Goal: Navigation & Orientation: Find specific page/section

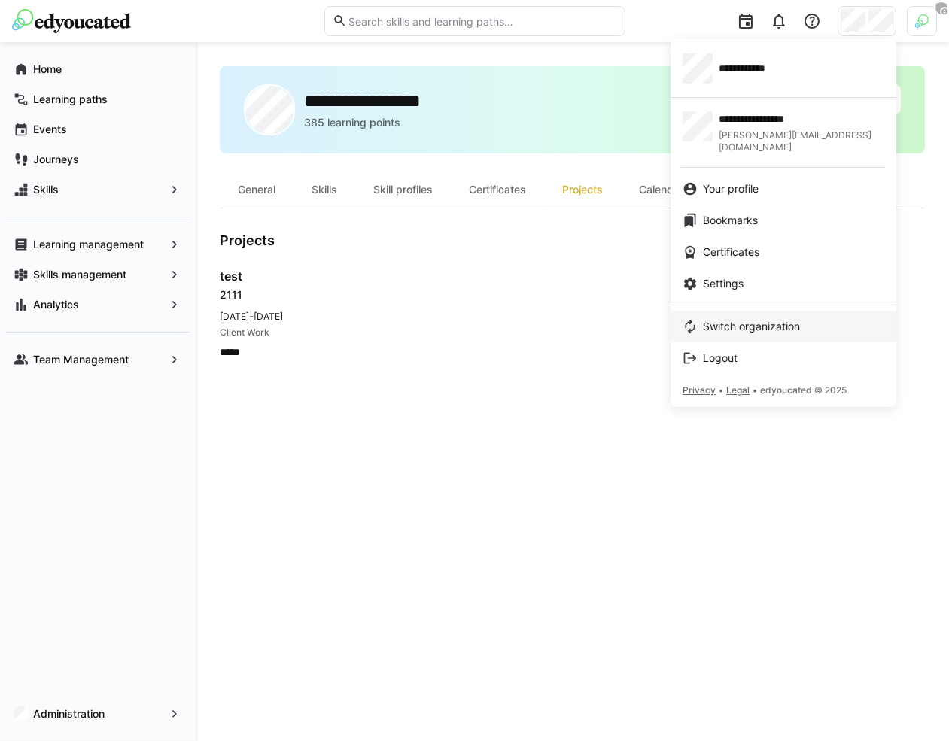
click at [739, 319] on span "Switch organization" at bounding box center [751, 326] width 97 height 15
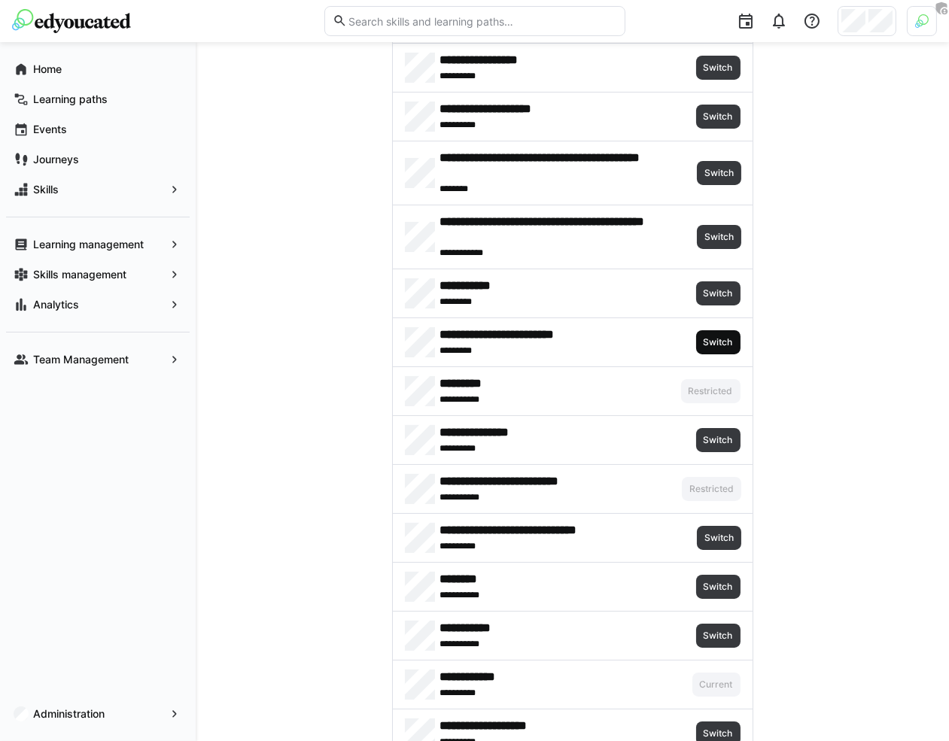
scroll to position [208, 0]
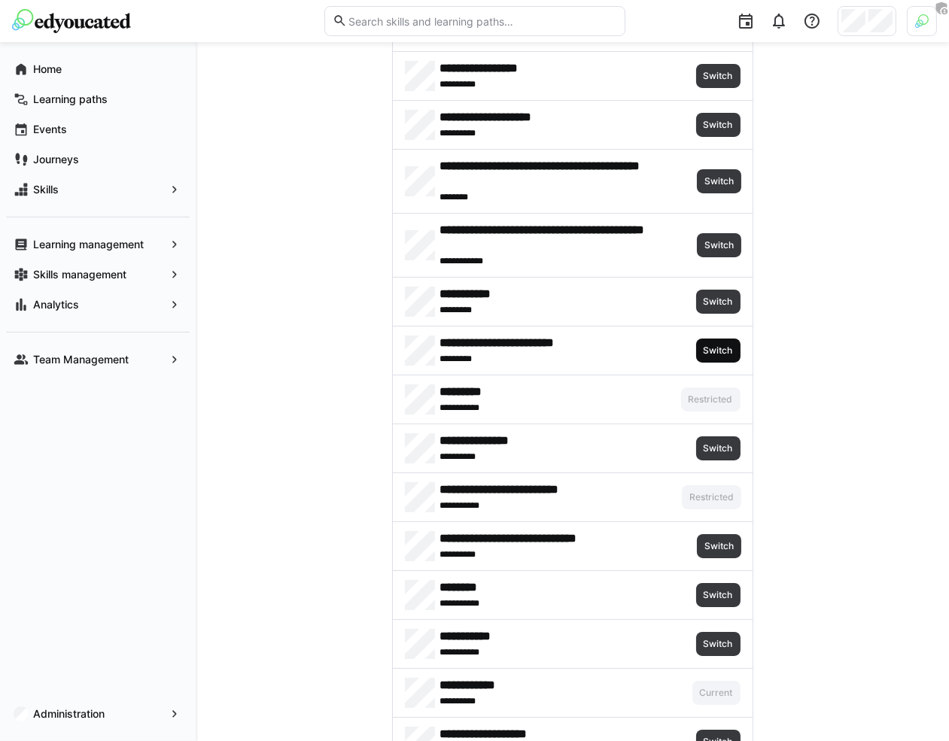
click at [717, 339] on span "Switch" at bounding box center [718, 351] width 44 height 24
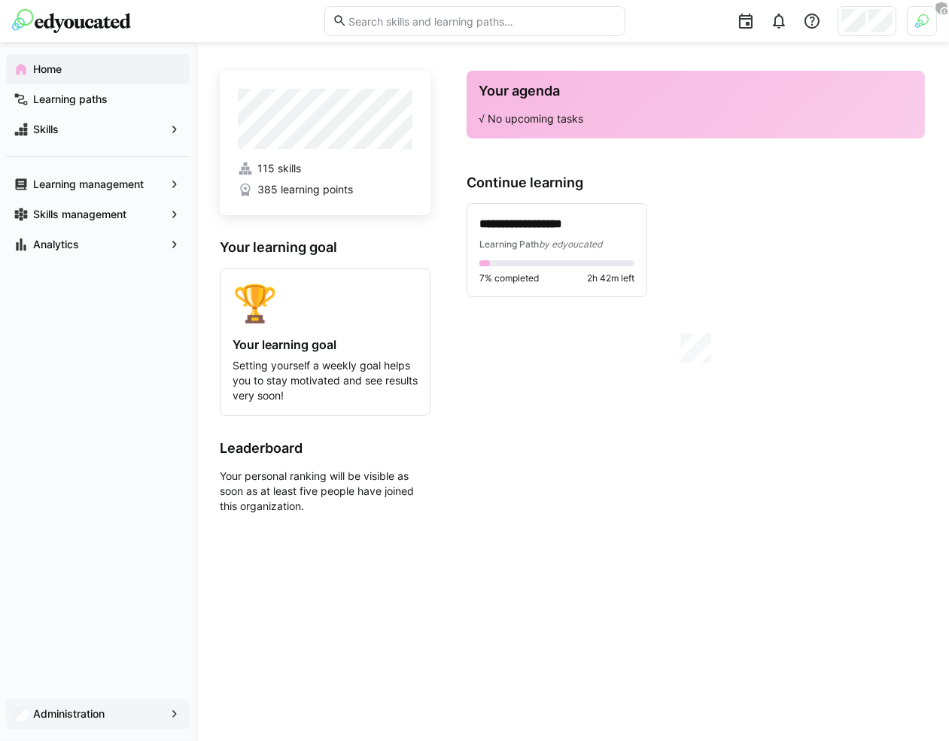
click at [0, 0] on app-navigation-label "Administration" at bounding box center [0, 0] width 0 height 0
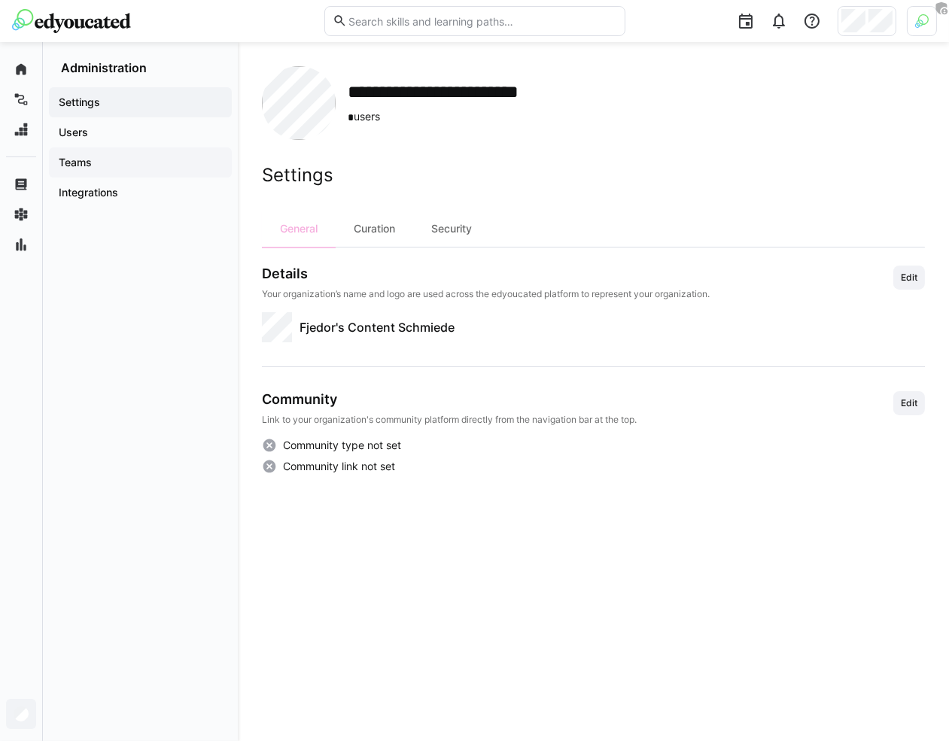
click at [140, 171] on div "Teams" at bounding box center [140, 162] width 183 height 30
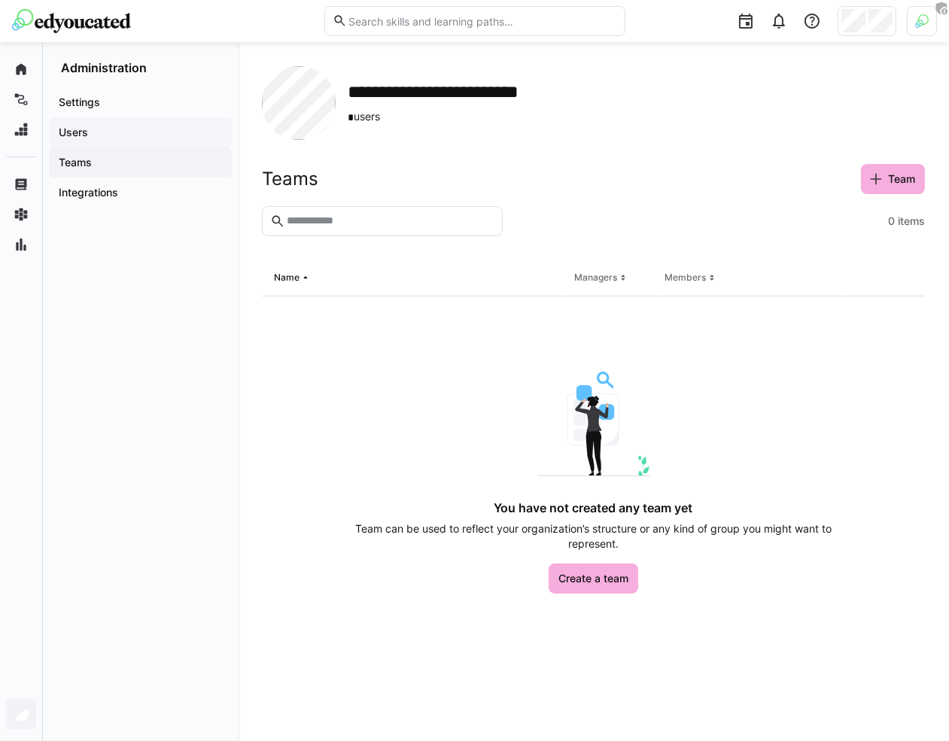
click at [154, 138] on span "Users" at bounding box center [140, 132] width 168 height 15
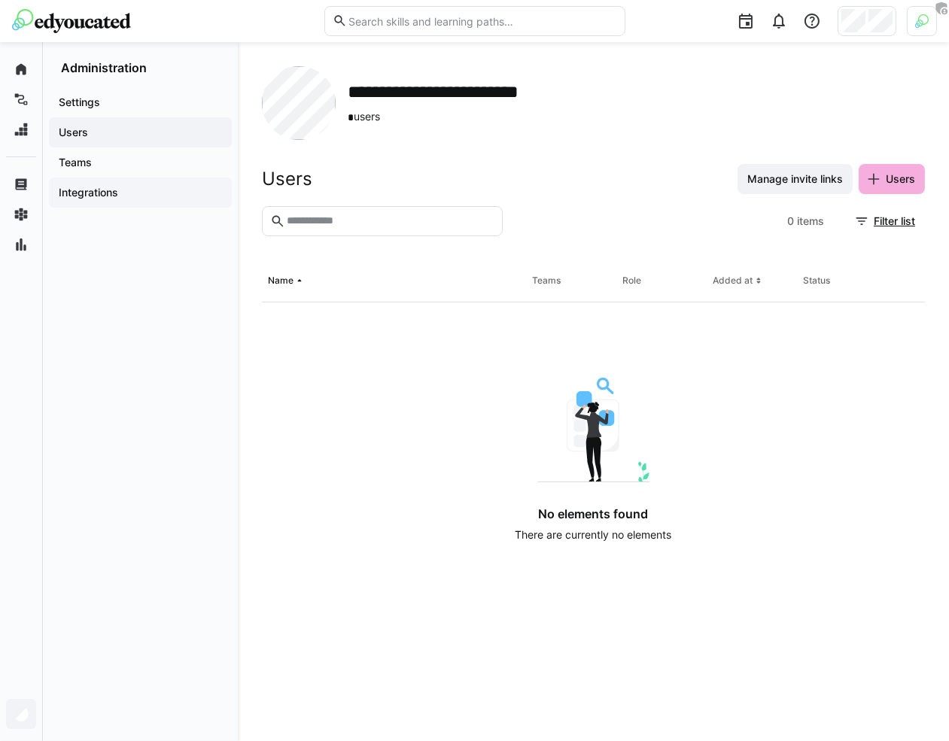
click at [154, 188] on span "Integrations" at bounding box center [140, 192] width 168 height 15
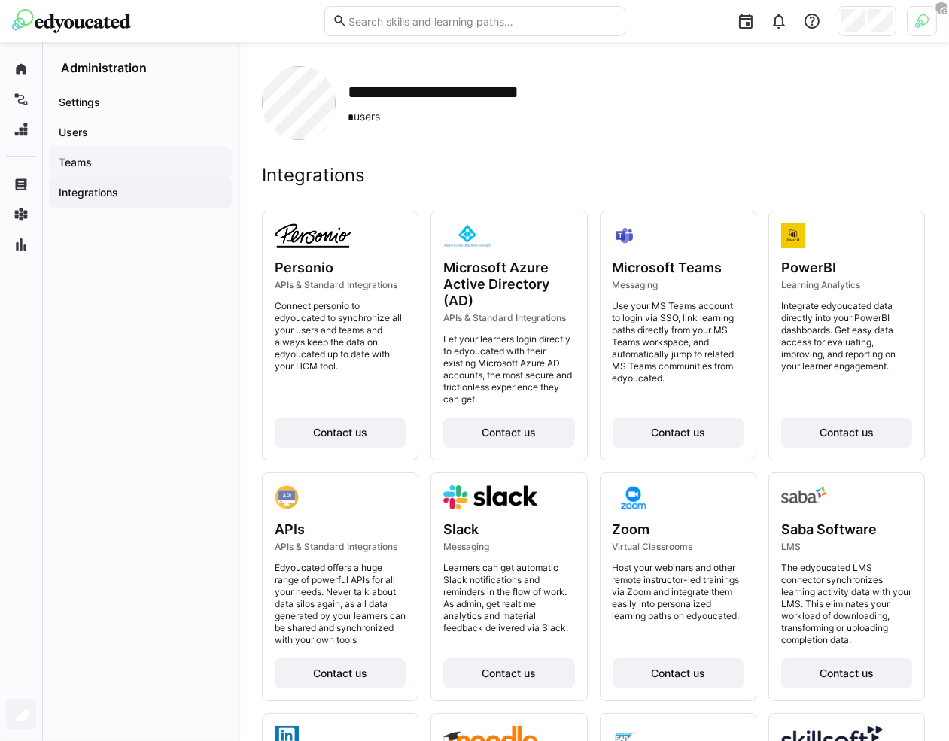
click at [151, 170] on div "Teams" at bounding box center [140, 162] width 183 height 30
